Goal: Task Accomplishment & Management: Manage account settings

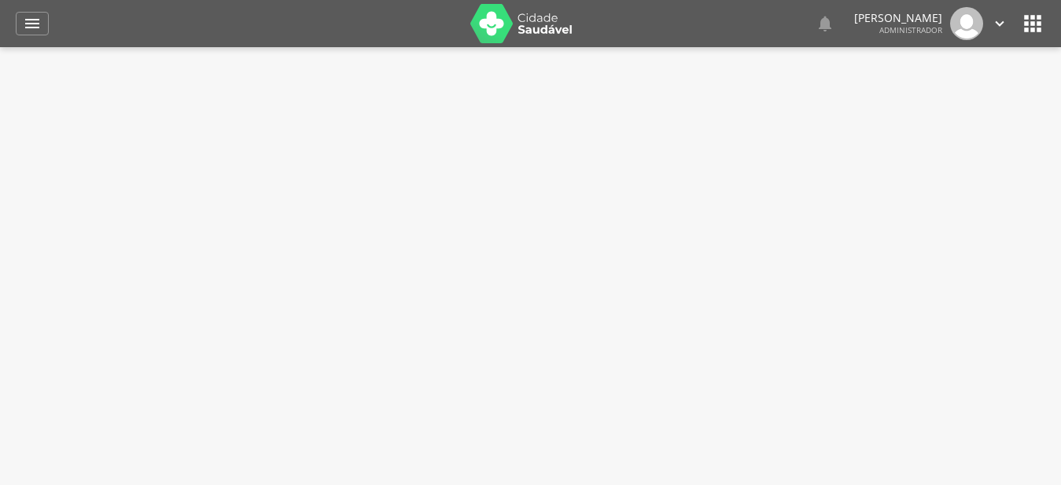
click at [35, 11] on div " Dashboard Supervisão Produtividade Mapa da cidade Mapa de cobertura Ranking A…" at bounding box center [530, 23] width 1029 height 47
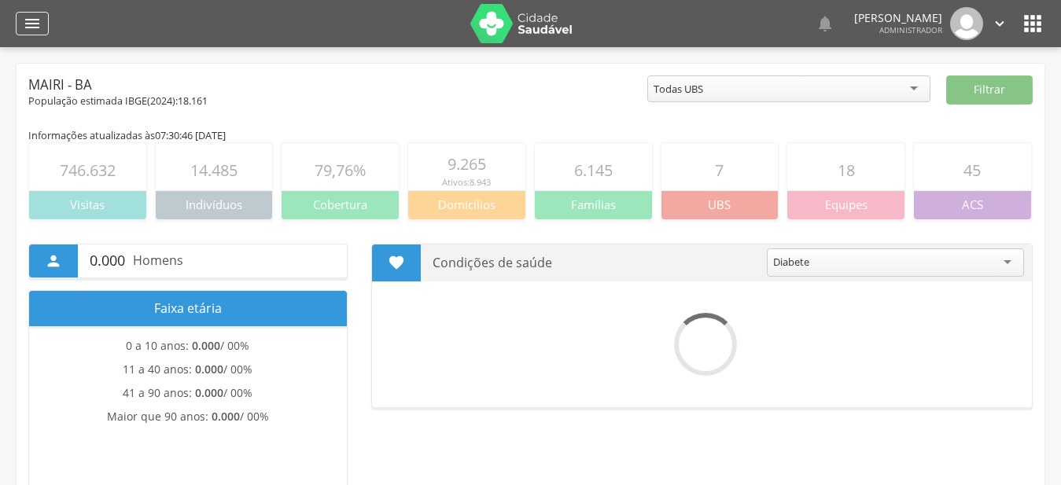
click at [35, 23] on icon "" at bounding box center [32, 23] width 19 height 19
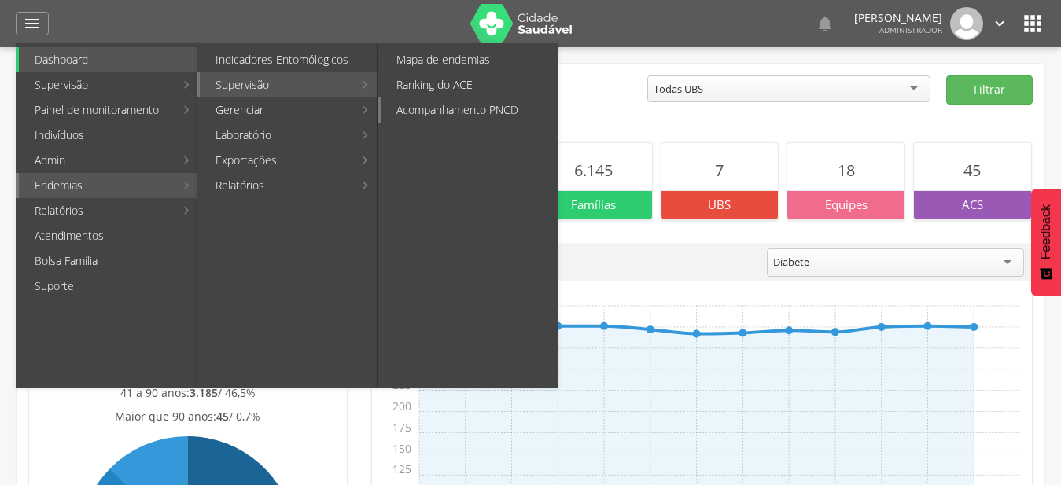
click at [411, 115] on link "Acompanhamento PNCD" at bounding box center [469, 110] width 177 height 25
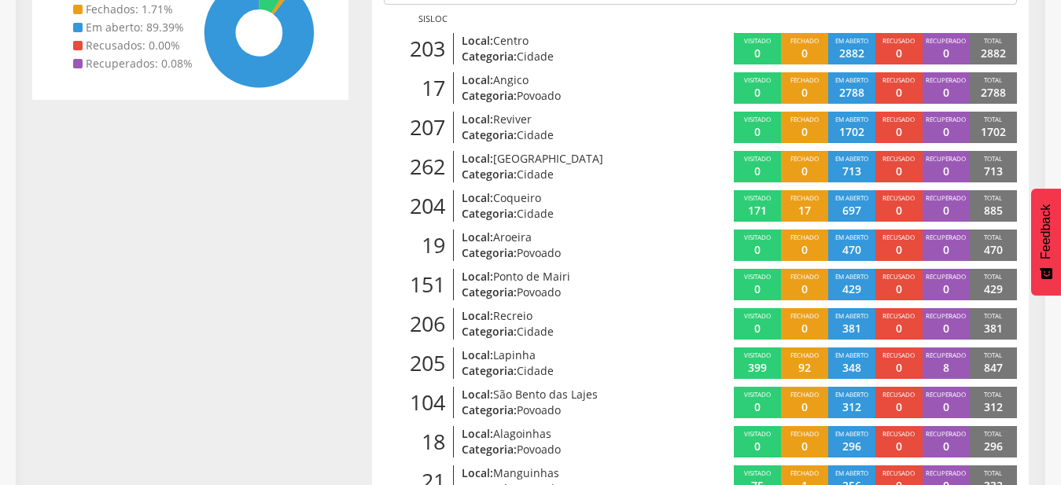
scroll to position [321, 0]
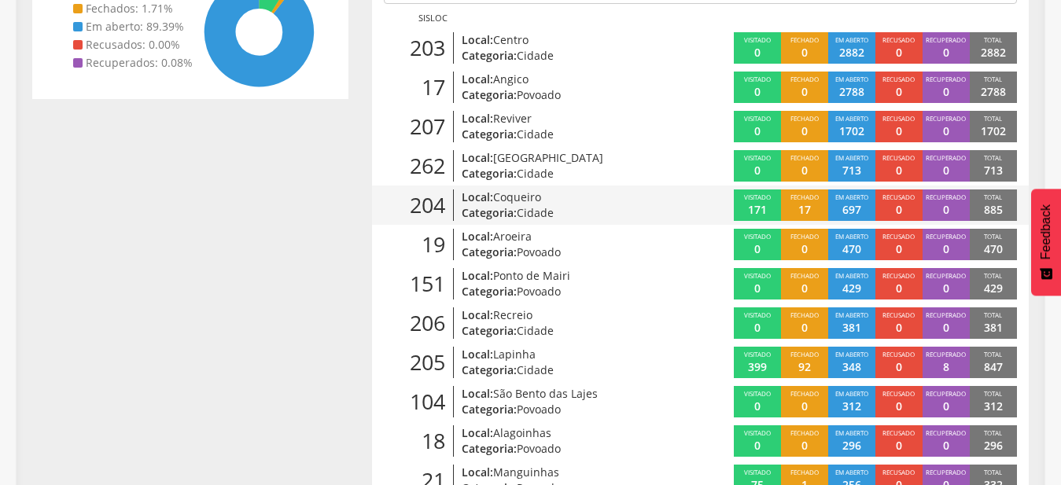
click at [563, 208] on p "Categoria: Cidade" at bounding box center [566, 213] width 208 height 16
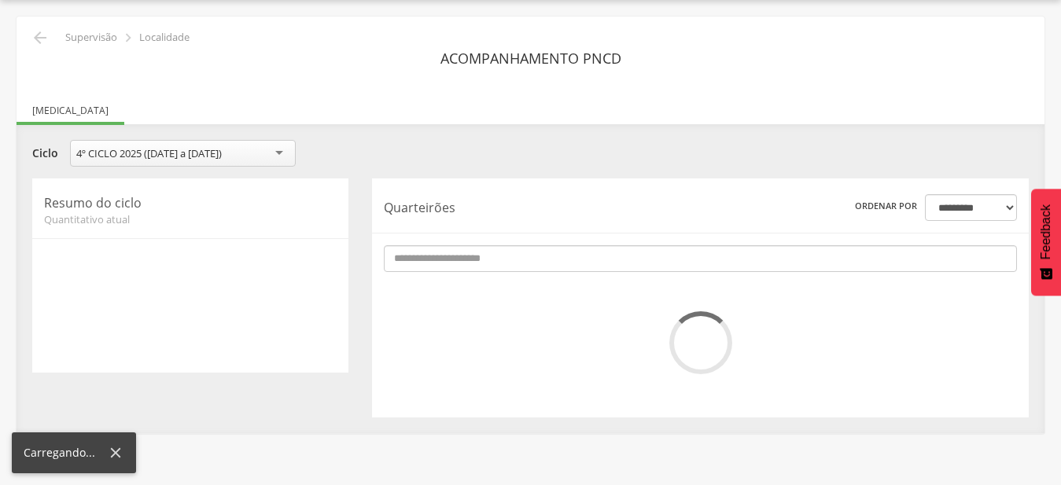
scroll to position [47, 0]
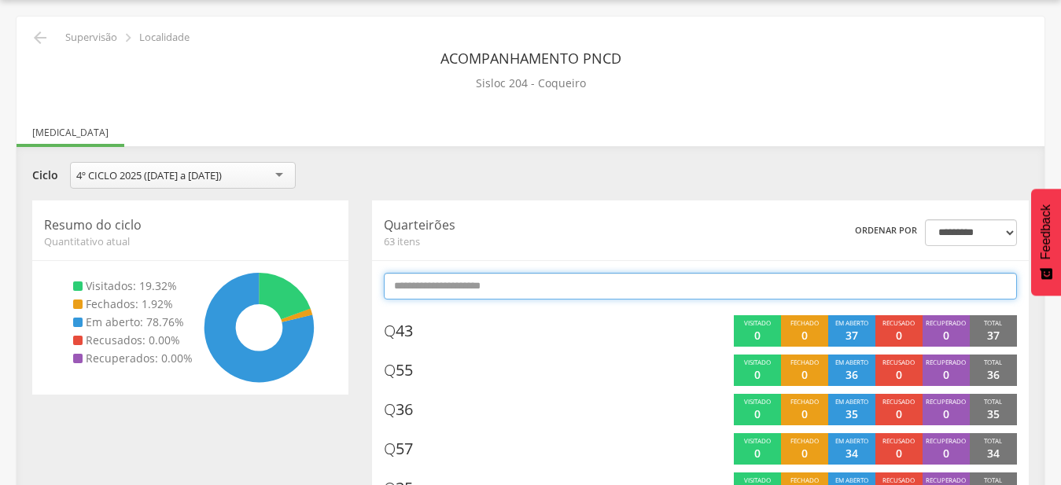
click at [531, 298] on input "text" at bounding box center [700, 286] width 633 height 27
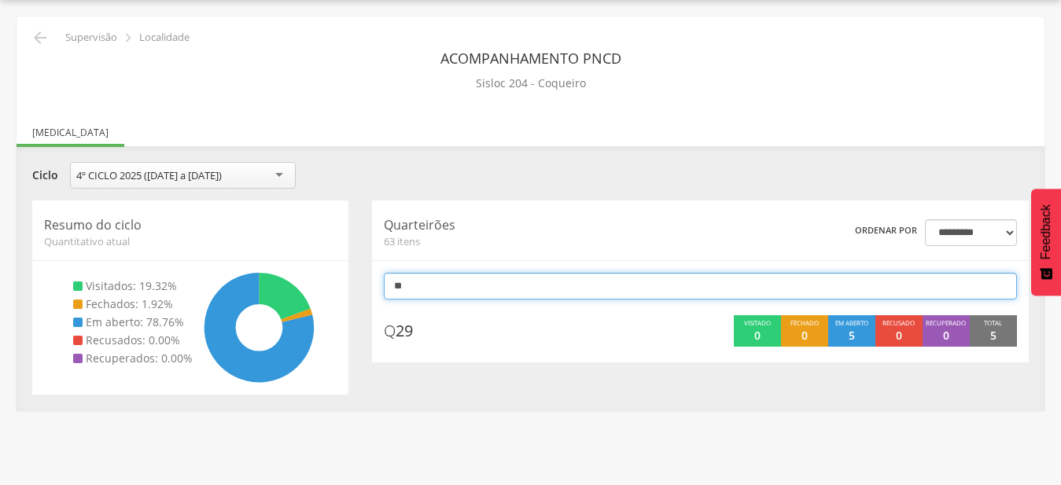
type input "*"
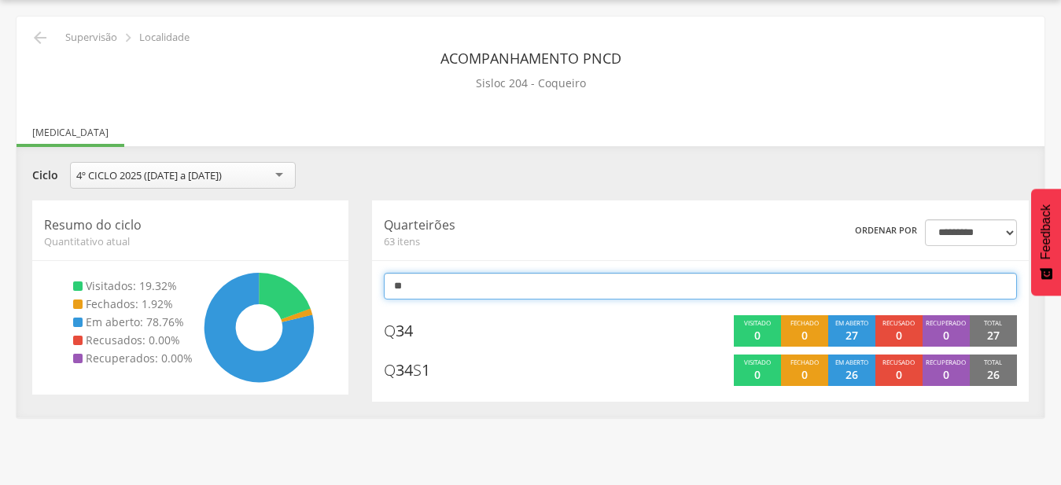
type input "*"
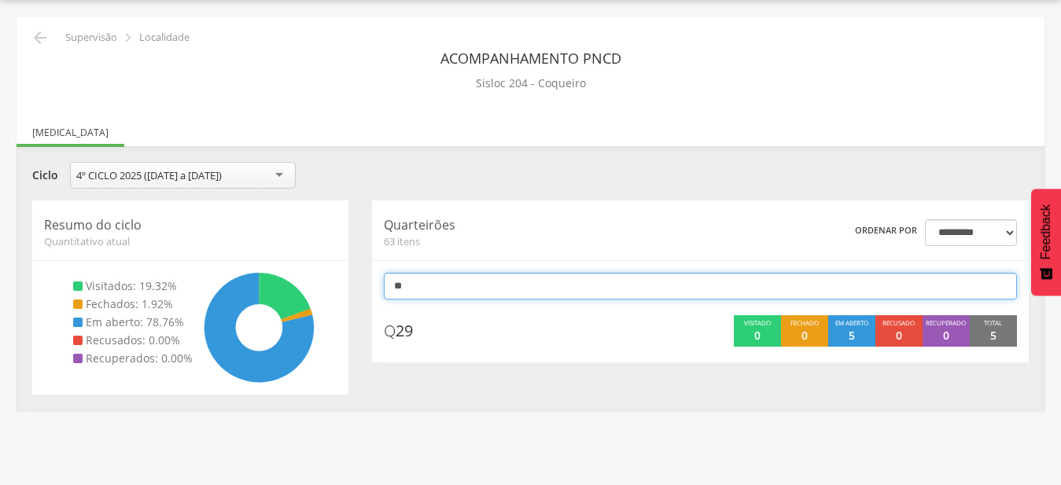
type input "*"
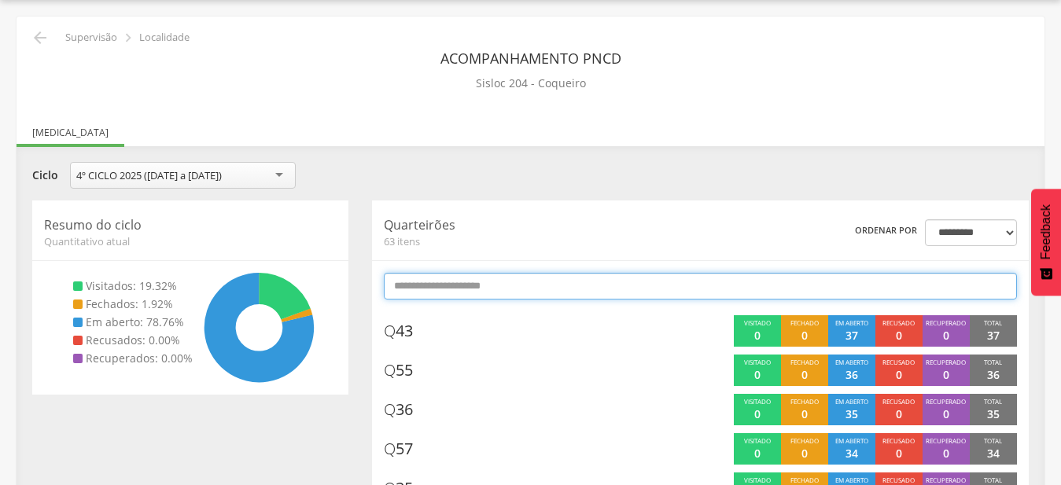
click at [462, 283] on input "text" at bounding box center [700, 286] width 633 height 27
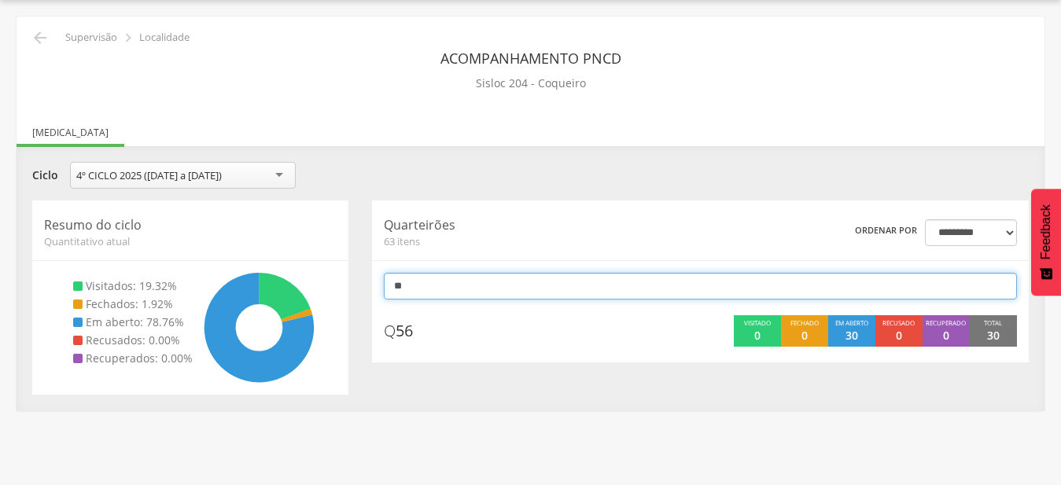
type input "*"
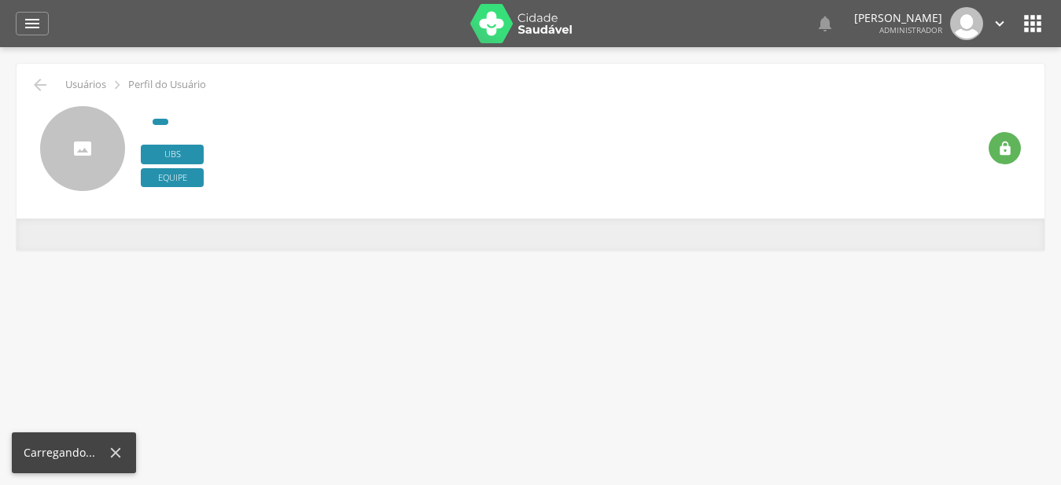
type input "**********"
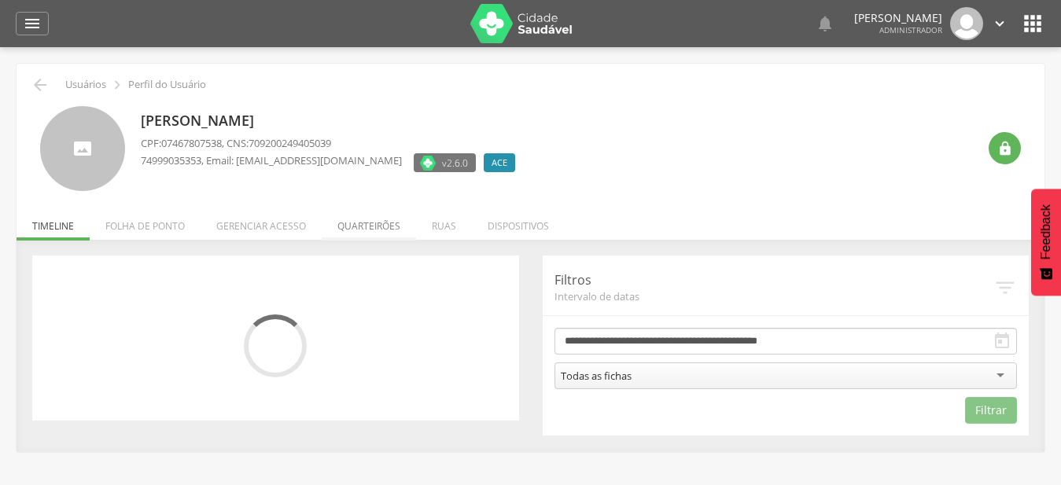
click at [374, 226] on li "Quarteirões" at bounding box center [369, 222] width 94 height 37
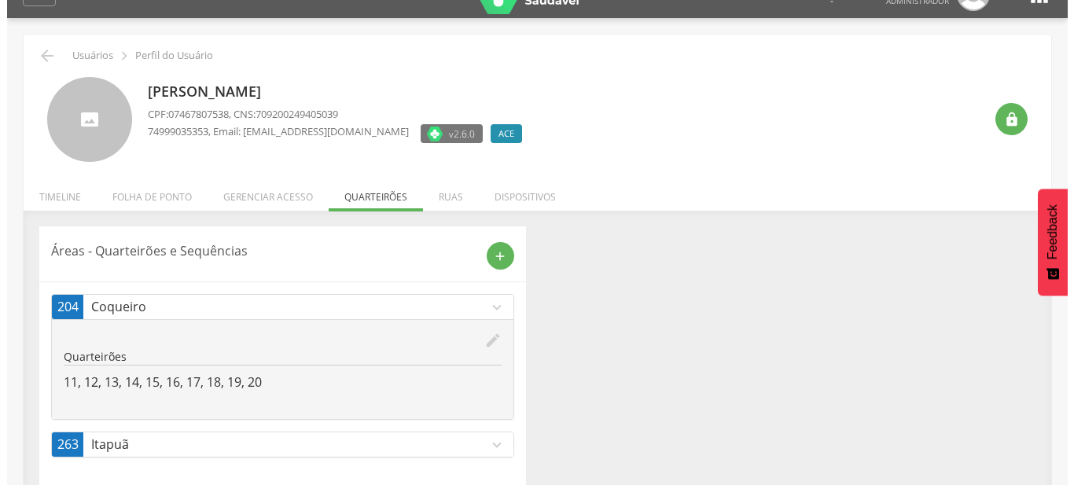
scroll to position [47, 0]
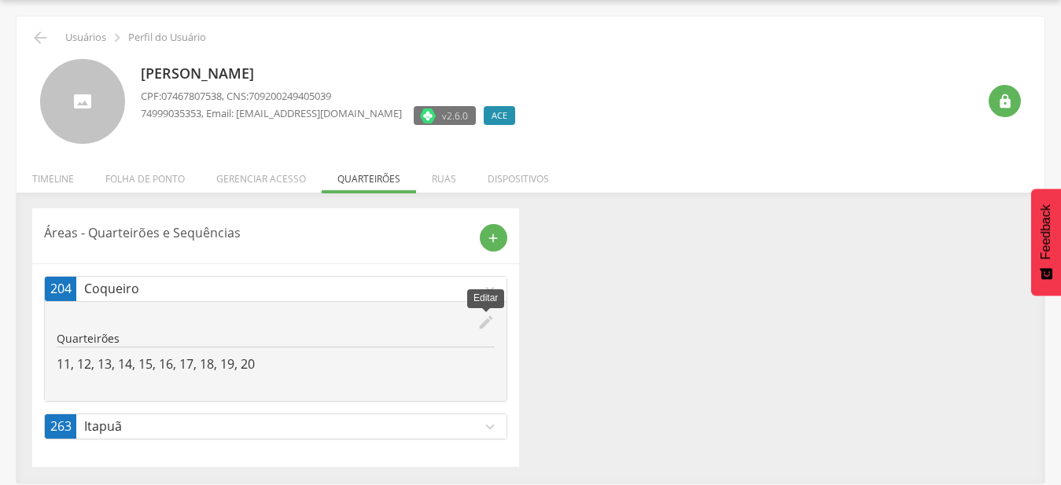
click at [482, 319] on icon "edit" at bounding box center [485, 322] width 17 height 17
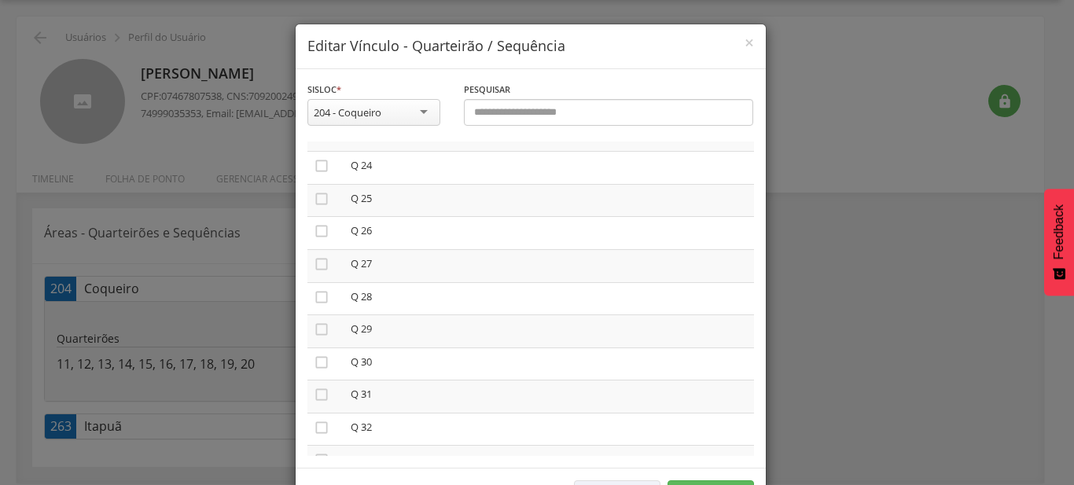
scroll to position [807, 0]
click at [317, 292] on icon "" at bounding box center [322, 294] width 16 height 16
click at [315, 319] on icon "" at bounding box center [322, 327] width 16 height 16
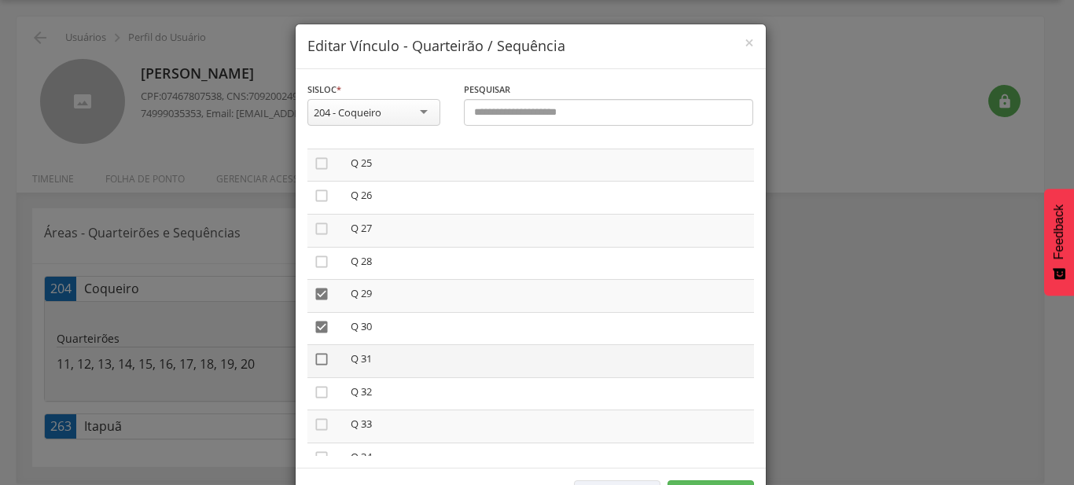
click at [315, 351] on icon "" at bounding box center [322, 359] width 16 height 16
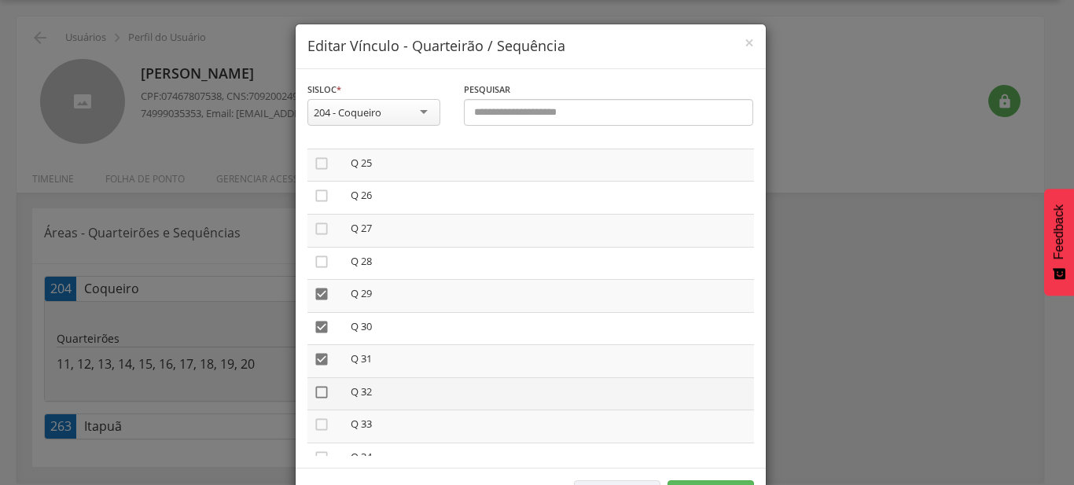
click at [317, 385] on icon "" at bounding box center [322, 393] width 16 height 16
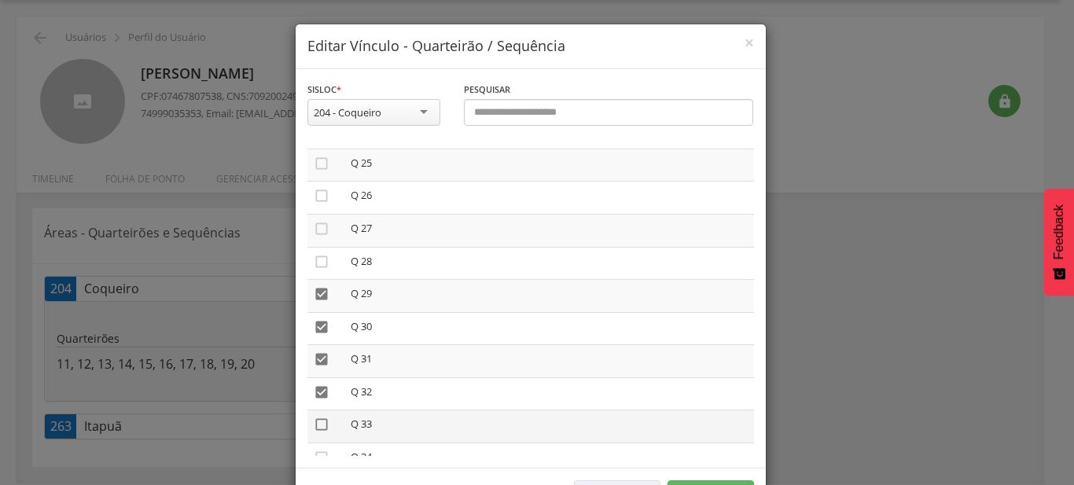
click at [314, 420] on icon "" at bounding box center [322, 425] width 16 height 16
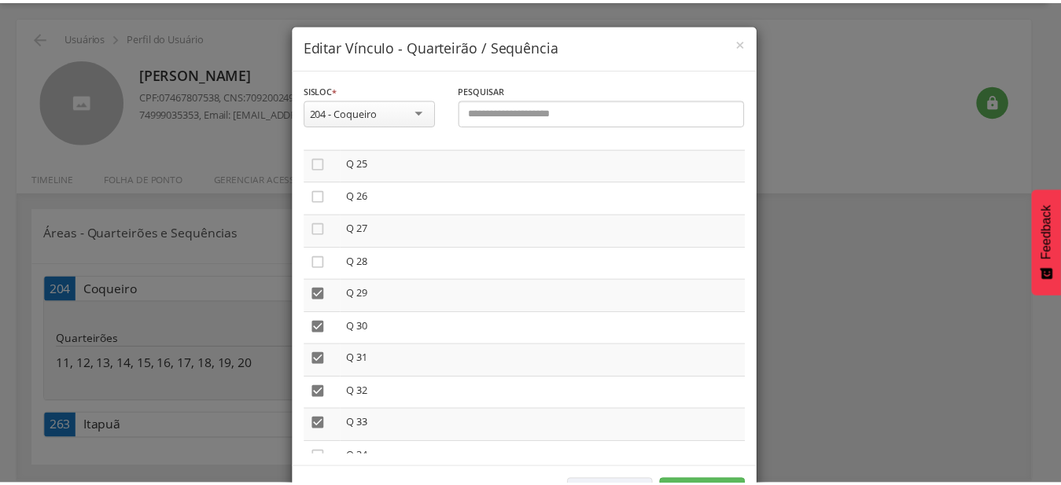
scroll to position [58, 0]
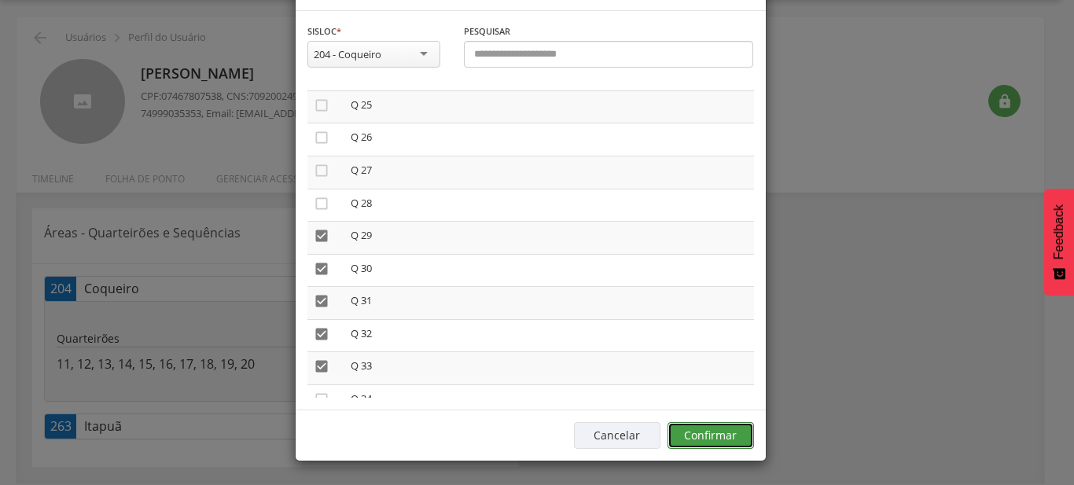
click at [715, 425] on button "Confirmar" at bounding box center [711, 435] width 86 height 27
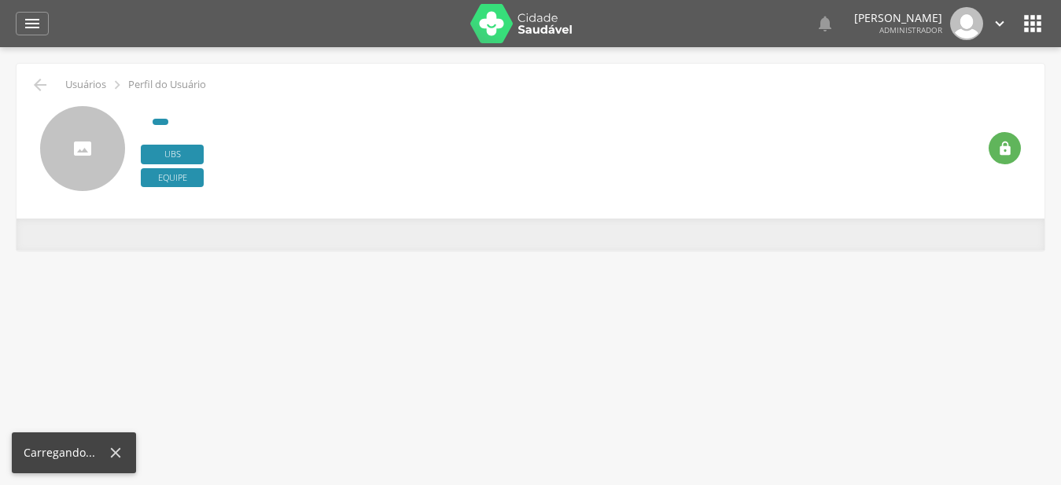
type input "**********"
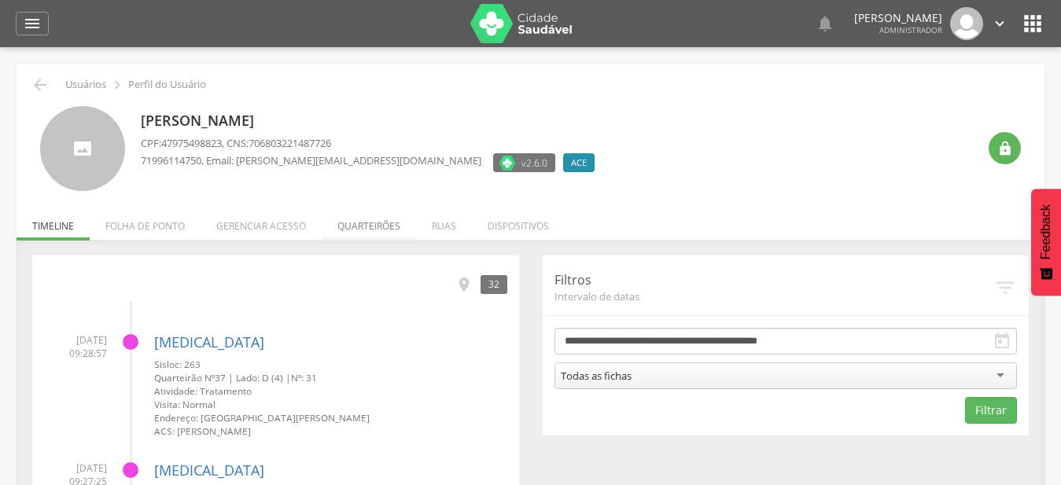
click at [381, 232] on li "Quarteirões" at bounding box center [369, 222] width 94 height 37
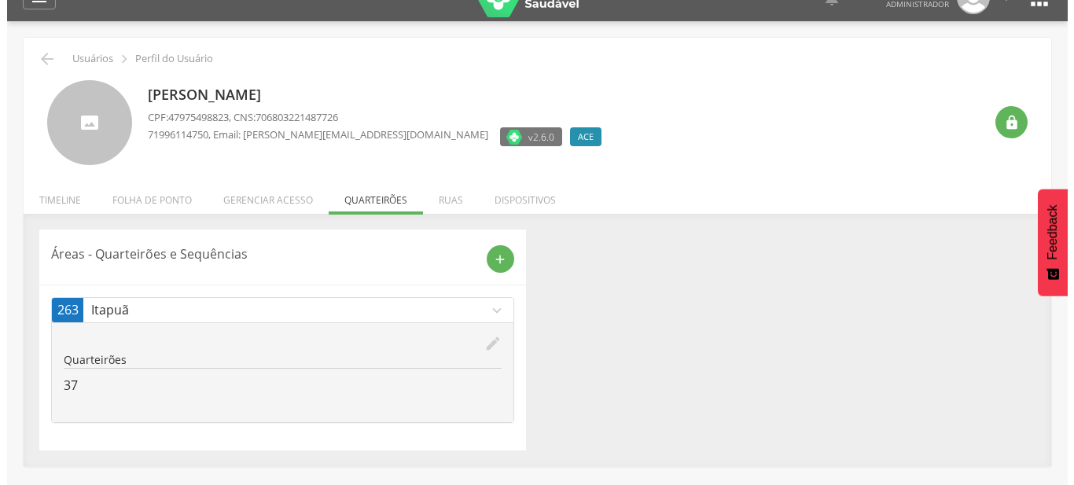
scroll to position [47, 0]
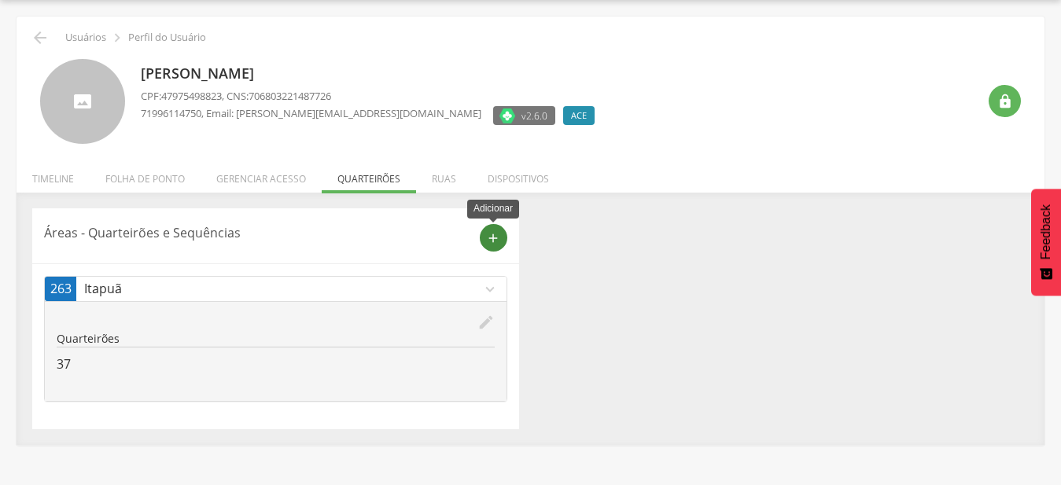
click at [487, 237] on icon "add" at bounding box center [493, 238] width 14 height 14
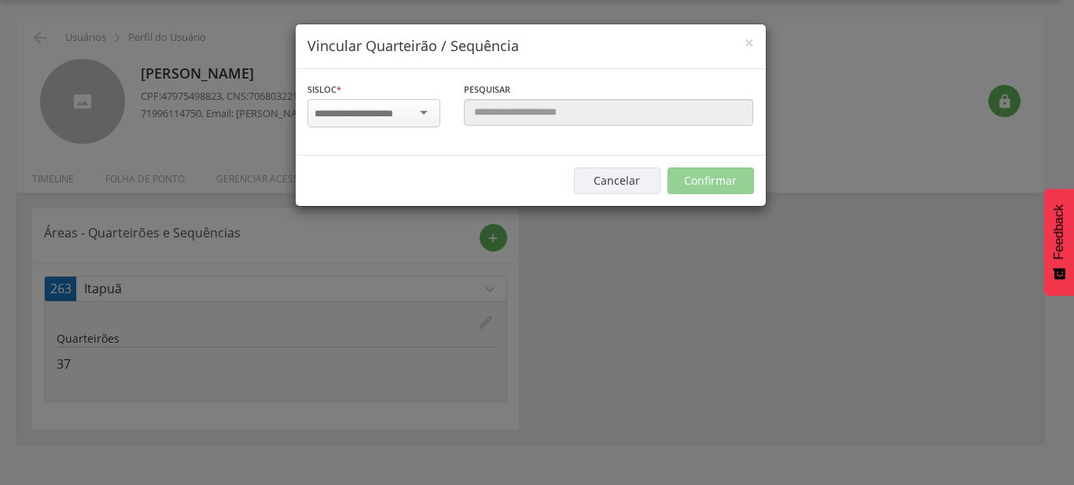
click at [376, 122] on div at bounding box center [373, 113] width 133 height 28
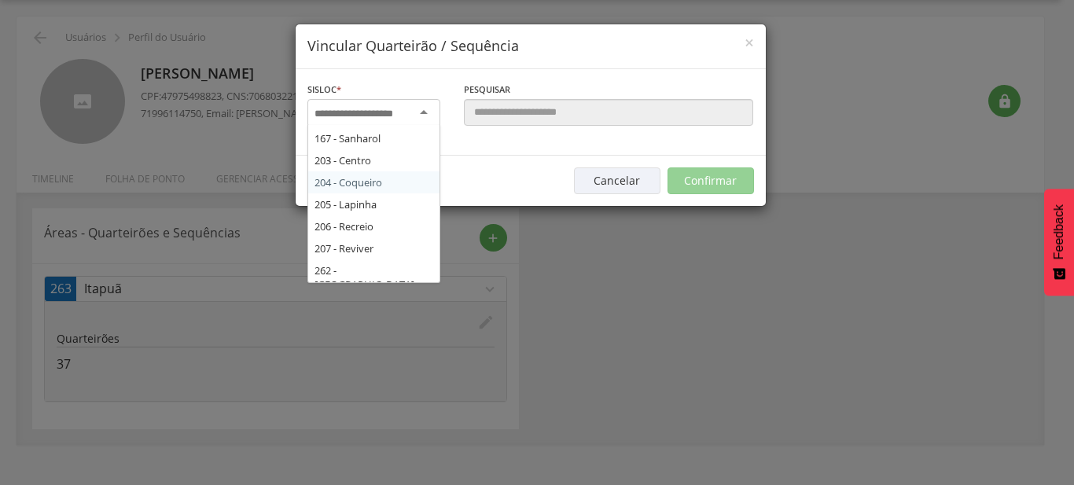
scroll to position [182, 0]
click at [361, 156] on div "Sisloc * 17 - Angico 18 - Alagoinhas 19 - Aroeira 21 - Manguinhas 22 - Boa Paz …" at bounding box center [531, 112] width 470 height 86
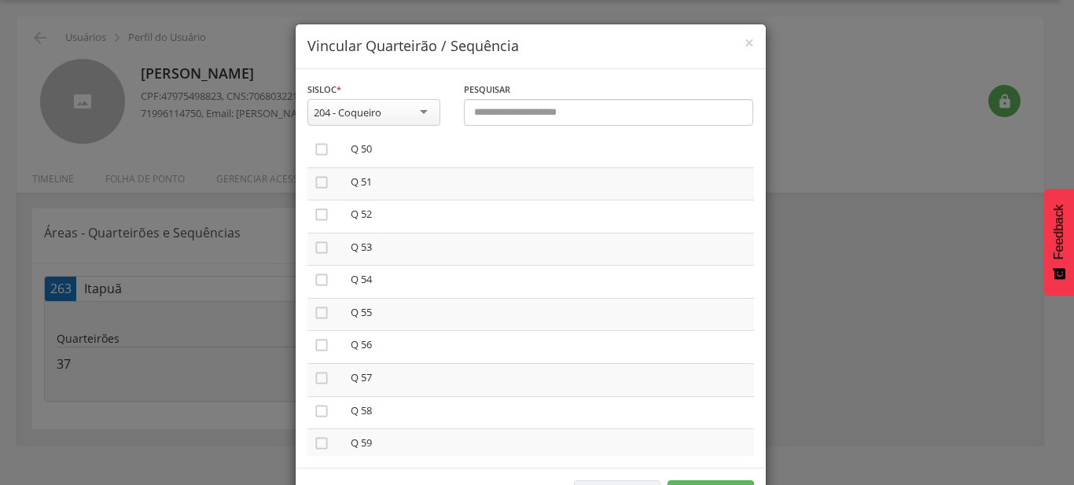
scroll to position [1776, 0]
click at [314, 299] on icon "" at bounding box center [322, 306] width 16 height 16
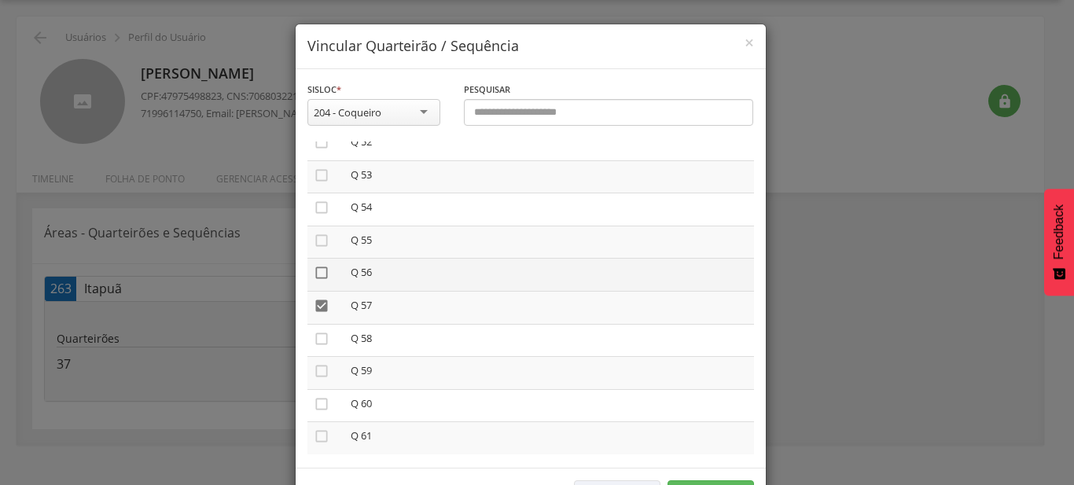
click at [314, 267] on icon "" at bounding box center [322, 273] width 16 height 16
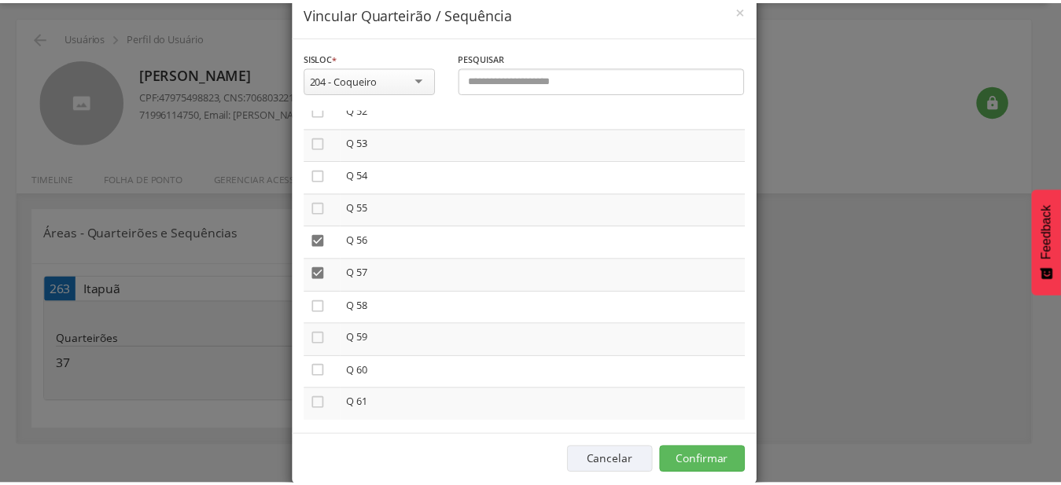
scroll to position [58, 0]
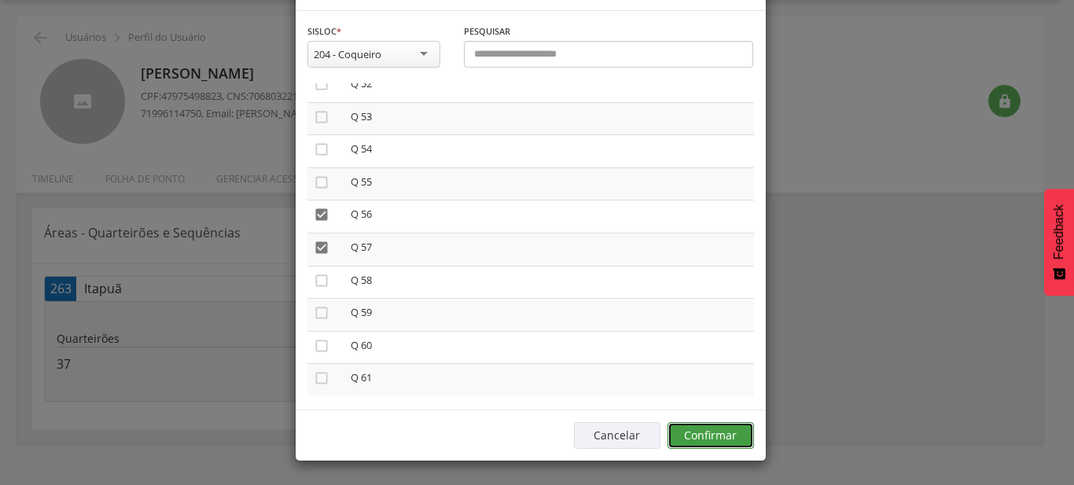
click at [721, 444] on button "Confirmar" at bounding box center [711, 435] width 86 height 27
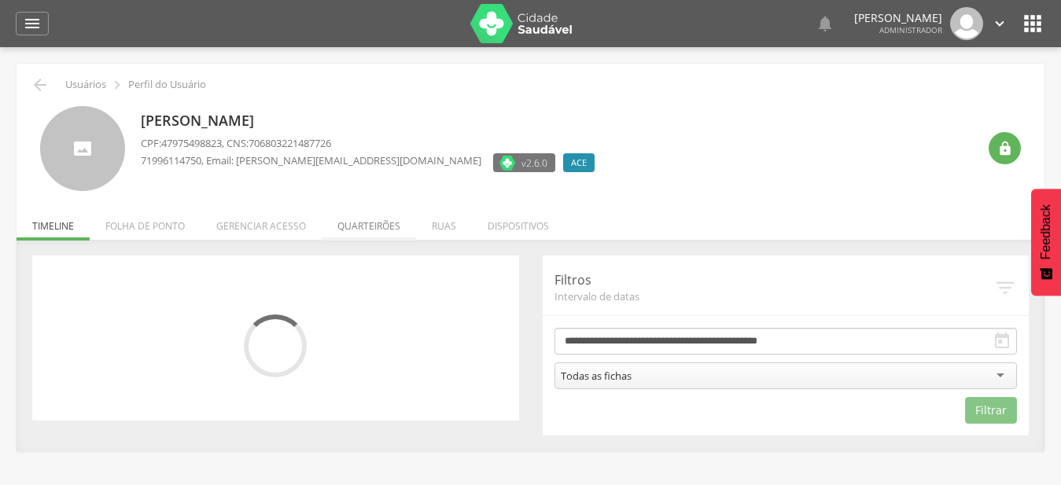
click at [382, 227] on li "Quarteirões" at bounding box center [369, 222] width 94 height 37
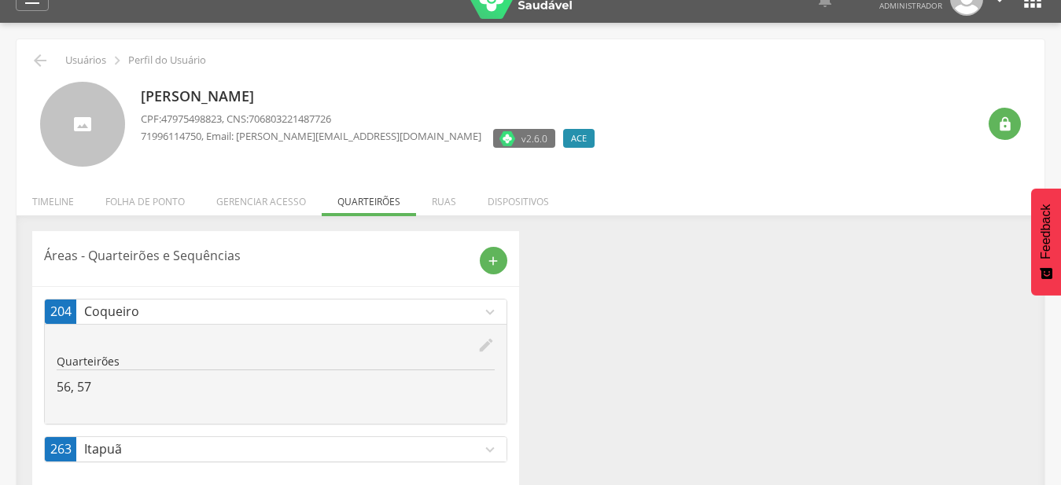
scroll to position [47, 0]
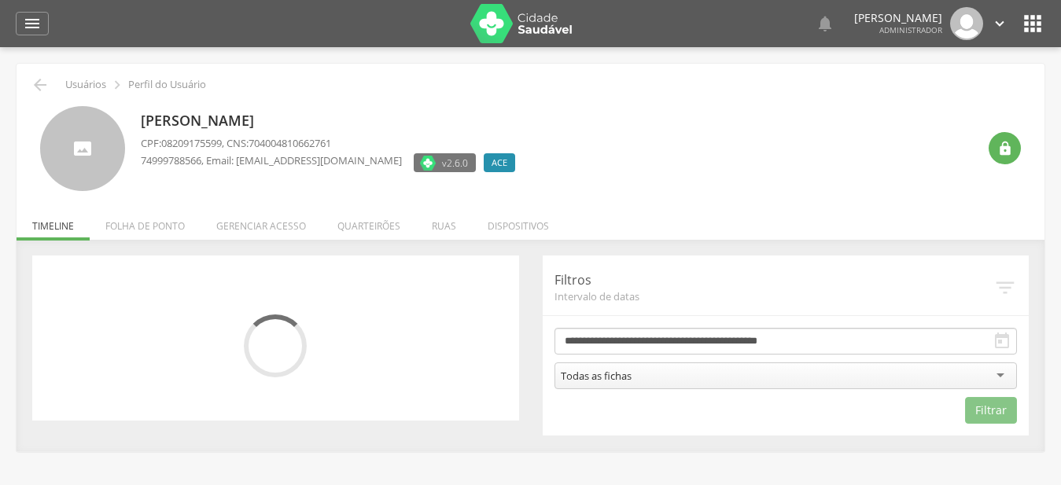
scroll to position [47, 0]
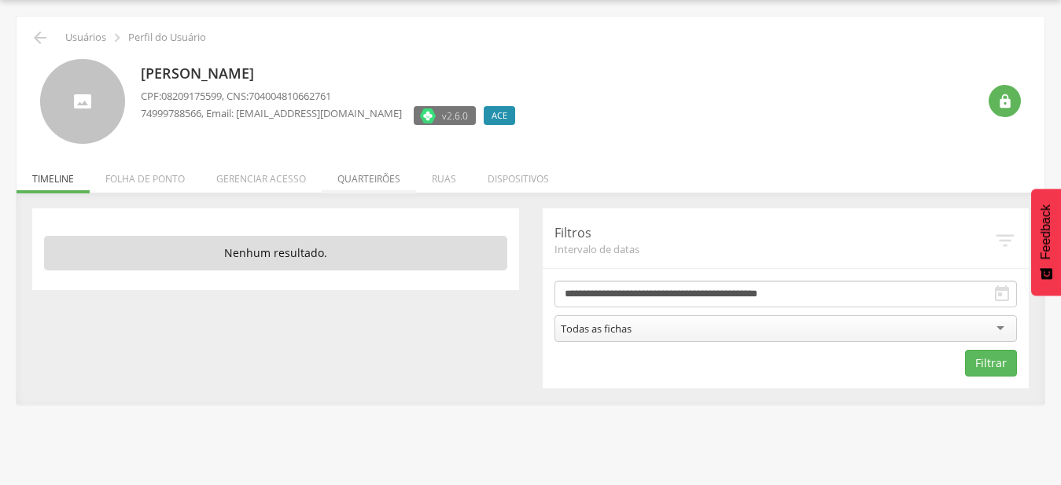
click at [344, 173] on li "Quarteirões" at bounding box center [369, 174] width 94 height 37
